Goal: Check status

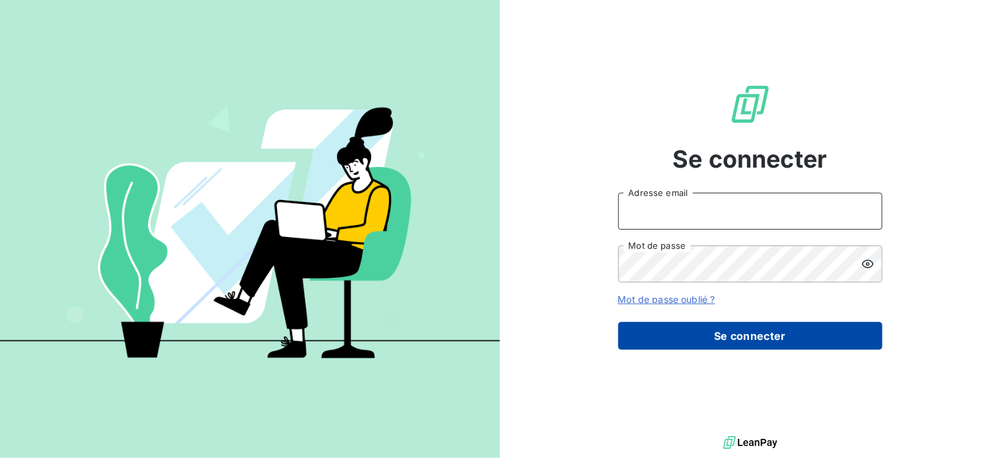
type input "[EMAIL_ADDRESS][DOMAIN_NAME]"
click at [741, 332] on button "Se connecter" at bounding box center [750, 336] width 264 height 28
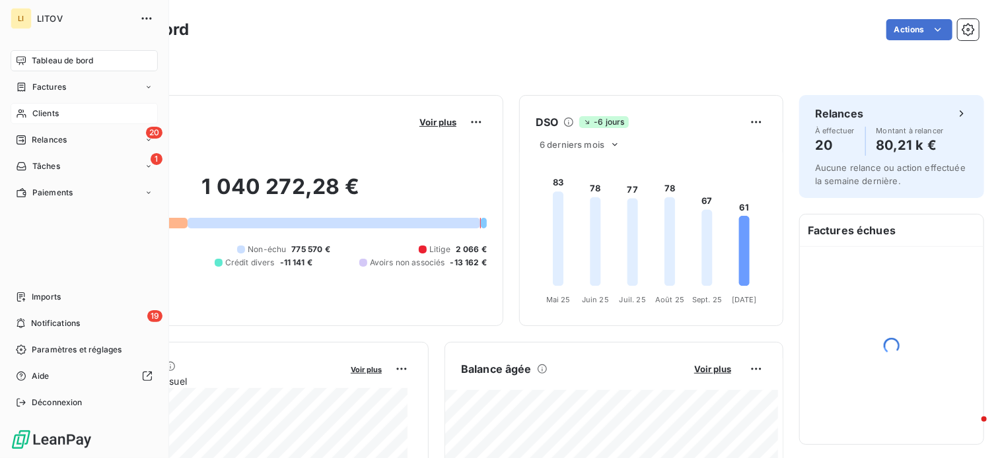
click at [32, 114] on span "Clients" at bounding box center [45, 114] width 26 height 12
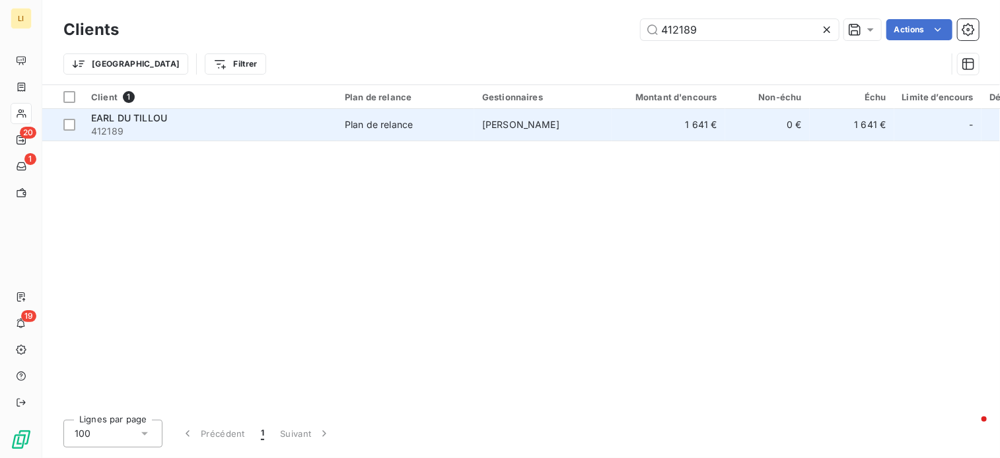
type input "412189"
click at [174, 128] on span "412189" at bounding box center [210, 131] width 238 height 13
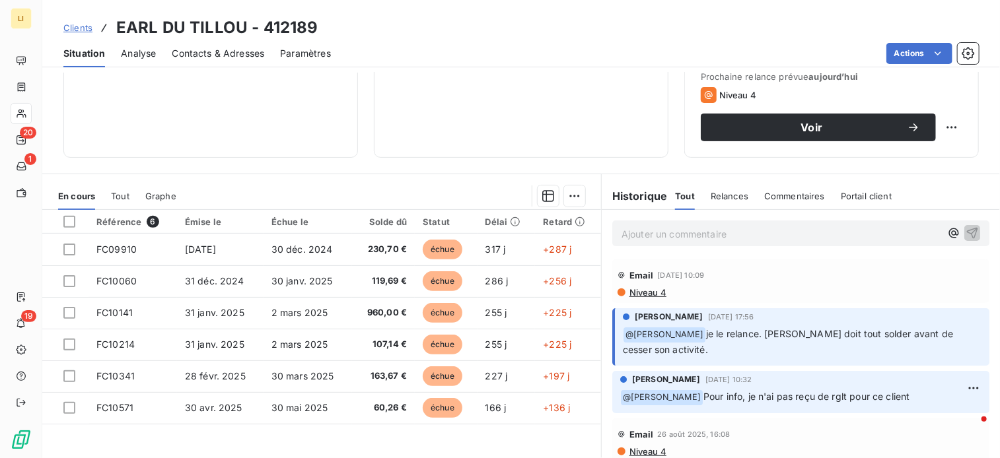
scroll to position [198, 0]
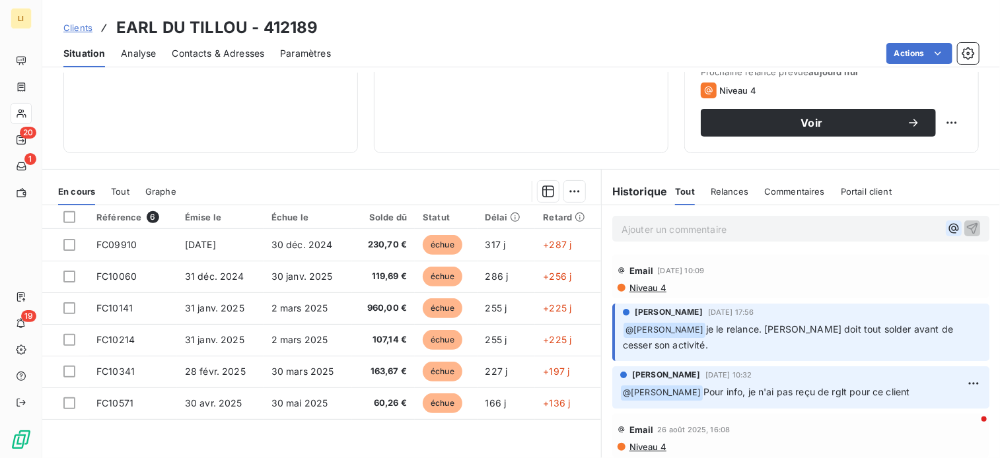
click at [949, 228] on icon "button" at bounding box center [954, 229] width 10 height 10
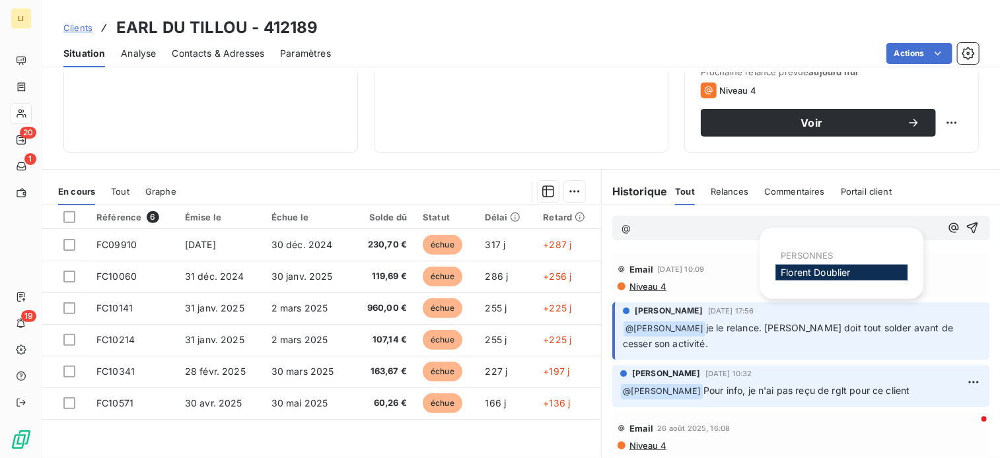
click at [818, 268] on span "[PERSON_NAME]" at bounding box center [815, 272] width 69 height 11
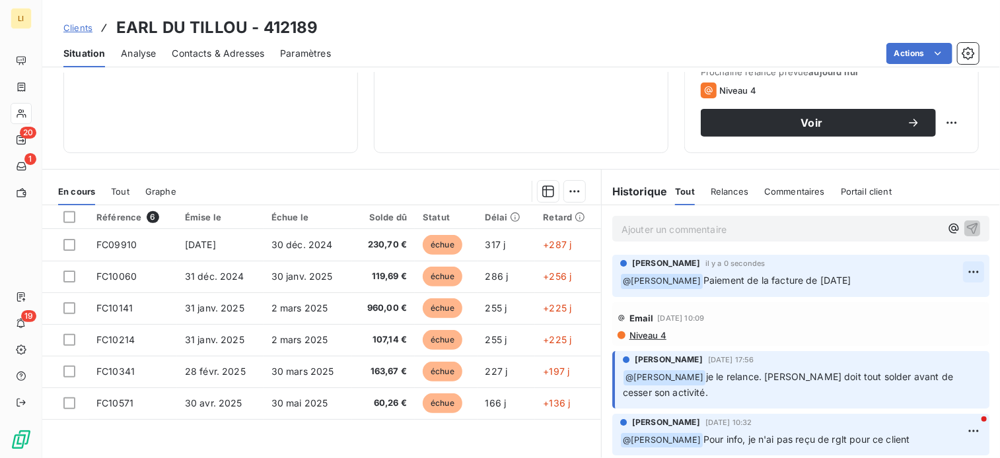
click at [950, 271] on html "LI 20 1 19 Clients EARL DU TILLOU - 412189 Situation Analyse Contacts & Adresse…" at bounding box center [500, 229] width 1000 height 458
click at [913, 301] on div "Editer" at bounding box center [922, 300] width 74 height 21
click at [812, 279] on span "Paiement de la facture de [DATE]" at bounding box center [778, 280] width 148 height 11
click at [967, 277] on icon "button" at bounding box center [973, 280] width 13 height 13
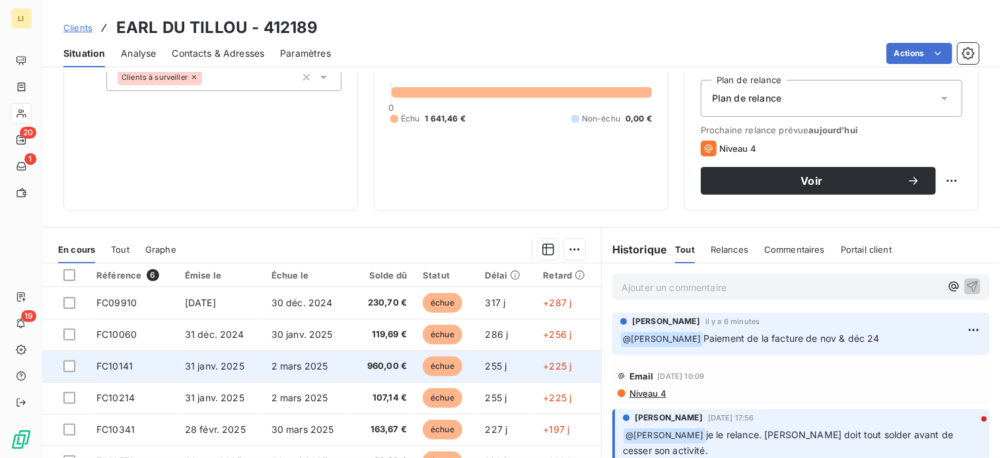
scroll to position [110, 0]
